Goal: Find specific page/section: Find specific page/section

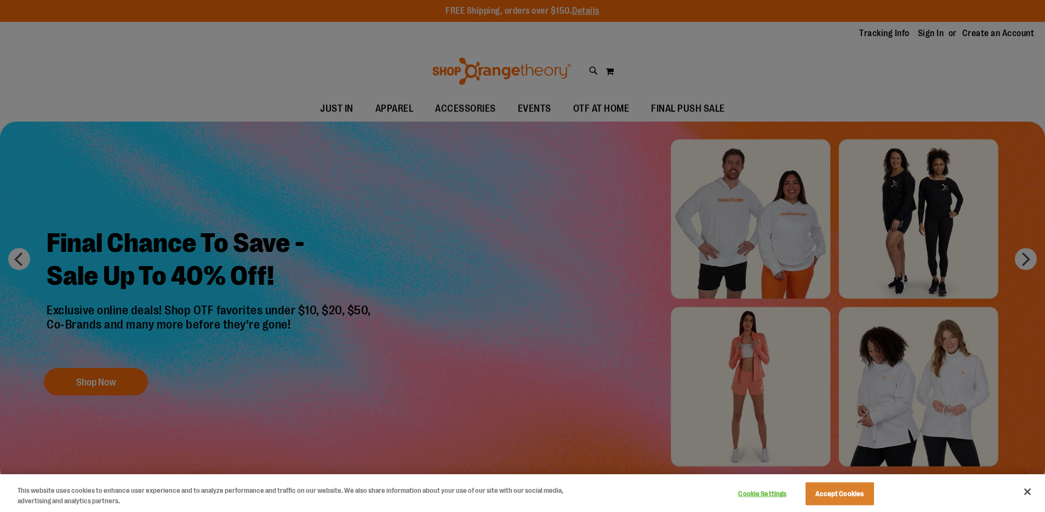
click at [417, 136] on div at bounding box center [522, 256] width 1045 height 512
click at [268, 39] on div at bounding box center [522, 256] width 1045 height 512
click at [289, 184] on div at bounding box center [522, 256] width 1045 height 512
click at [842, 493] on button "Accept Cookies" at bounding box center [839, 494] width 68 height 23
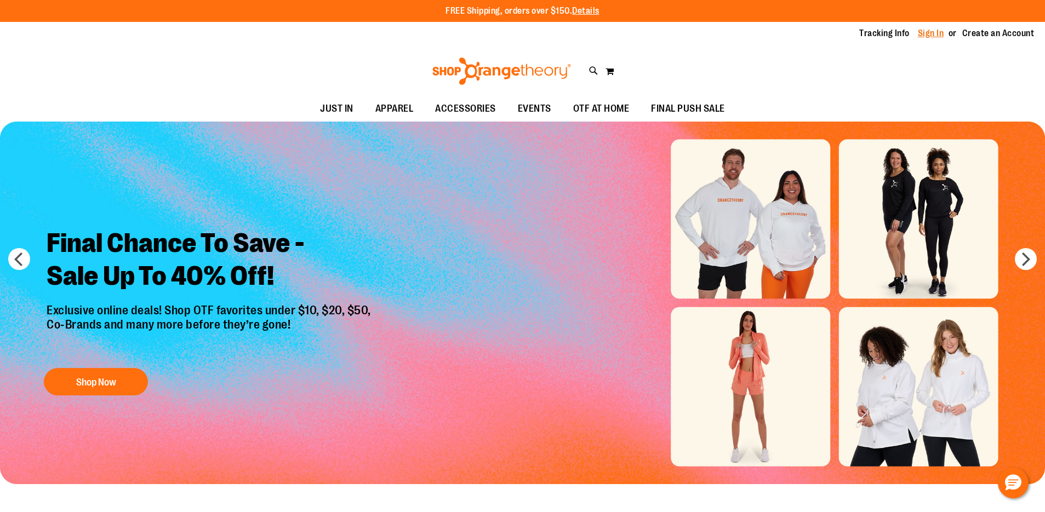
click at [934, 31] on link "Sign In" at bounding box center [931, 33] width 26 height 12
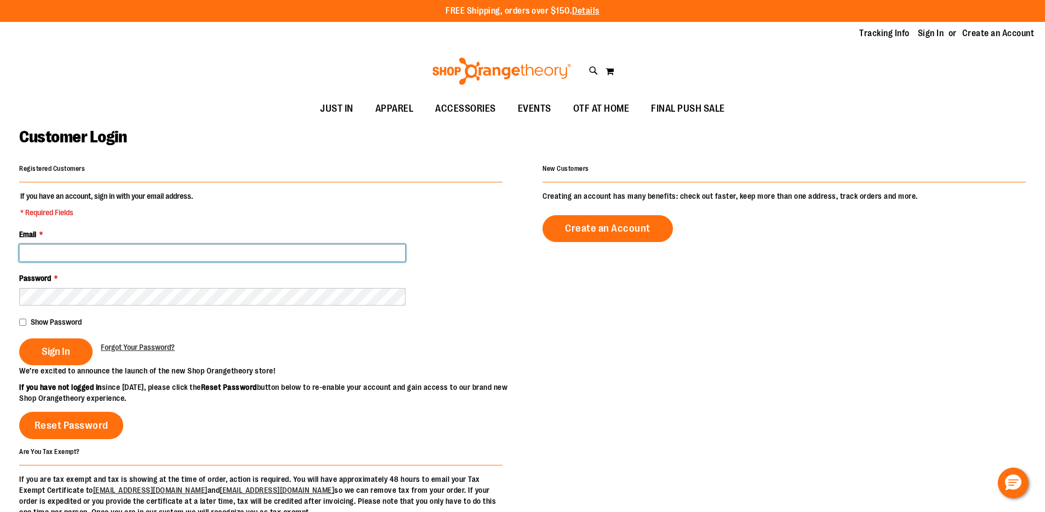
click at [311, 255] on input "Email *" at bounding box center [212, 253] width 386 height 18
type input "**********"
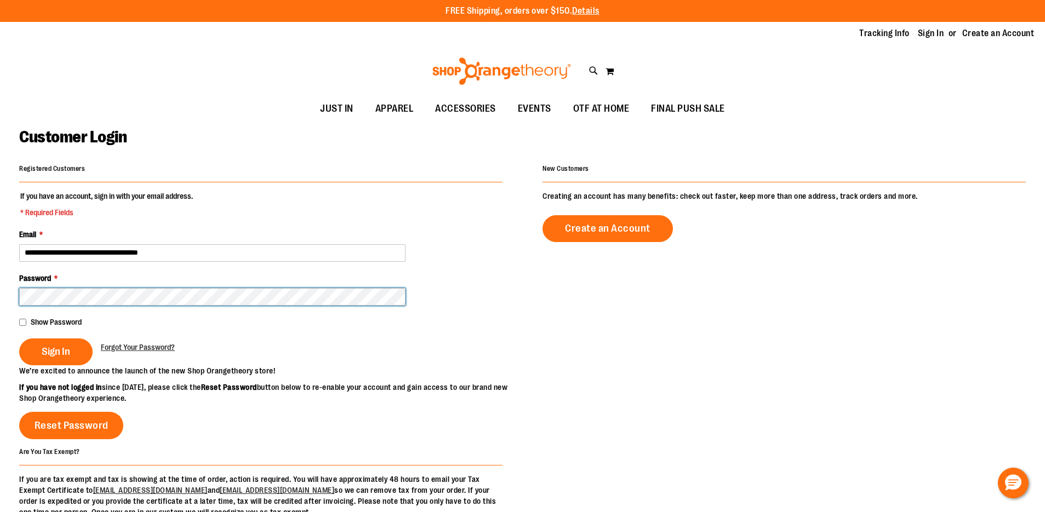
click at [19, 339] on button "Sign In" at bounding box center [55, 352] width 73 height 27
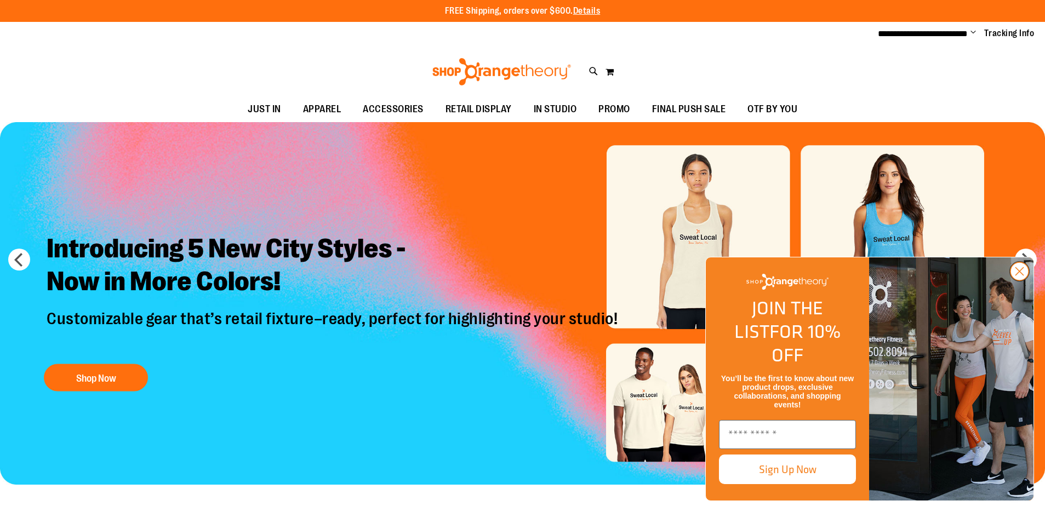
click at [1017, 276] on icon "Close dialog" at bounding box center [1020, 272] width 8 height 8
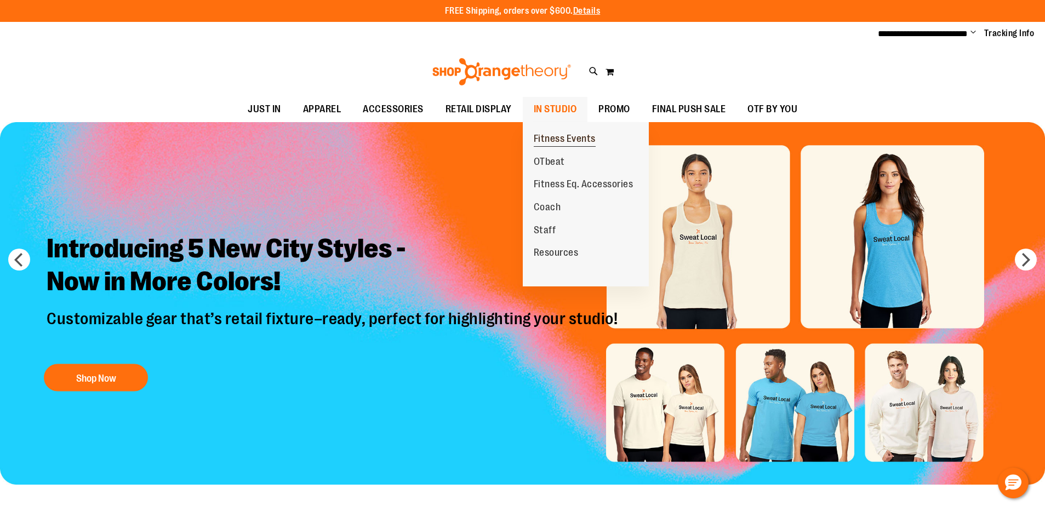
click at [551, 135] on span "Fitness Events" at bounding box center [565, 140] width 62 height 14
